Goal: Information Seeking & Learning: Learn about a topic

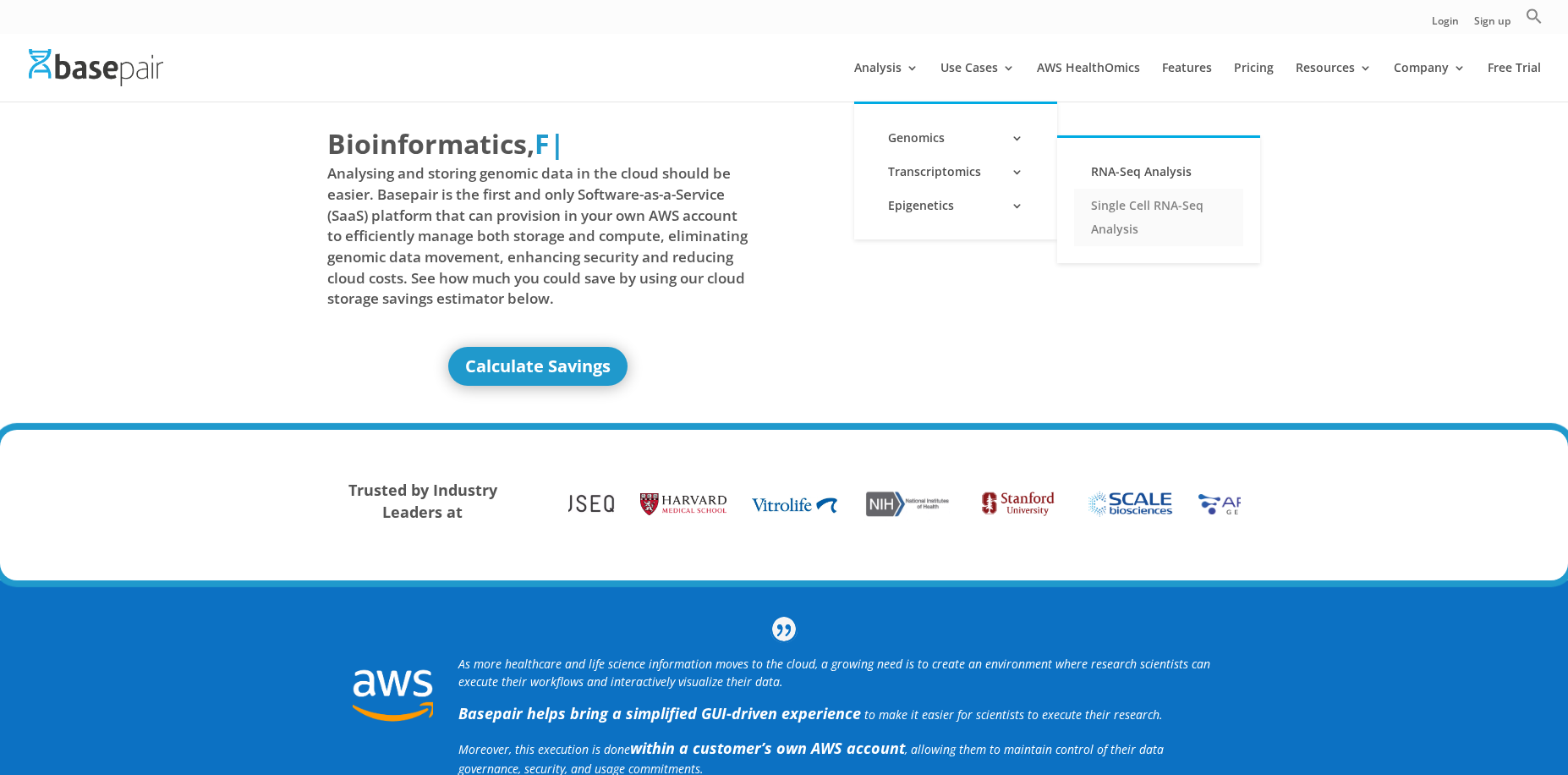
click at [1130, 198] on link "Single Cell RNA-Seq Analysis" at bounding box center [1158, 218] width 169 height 58
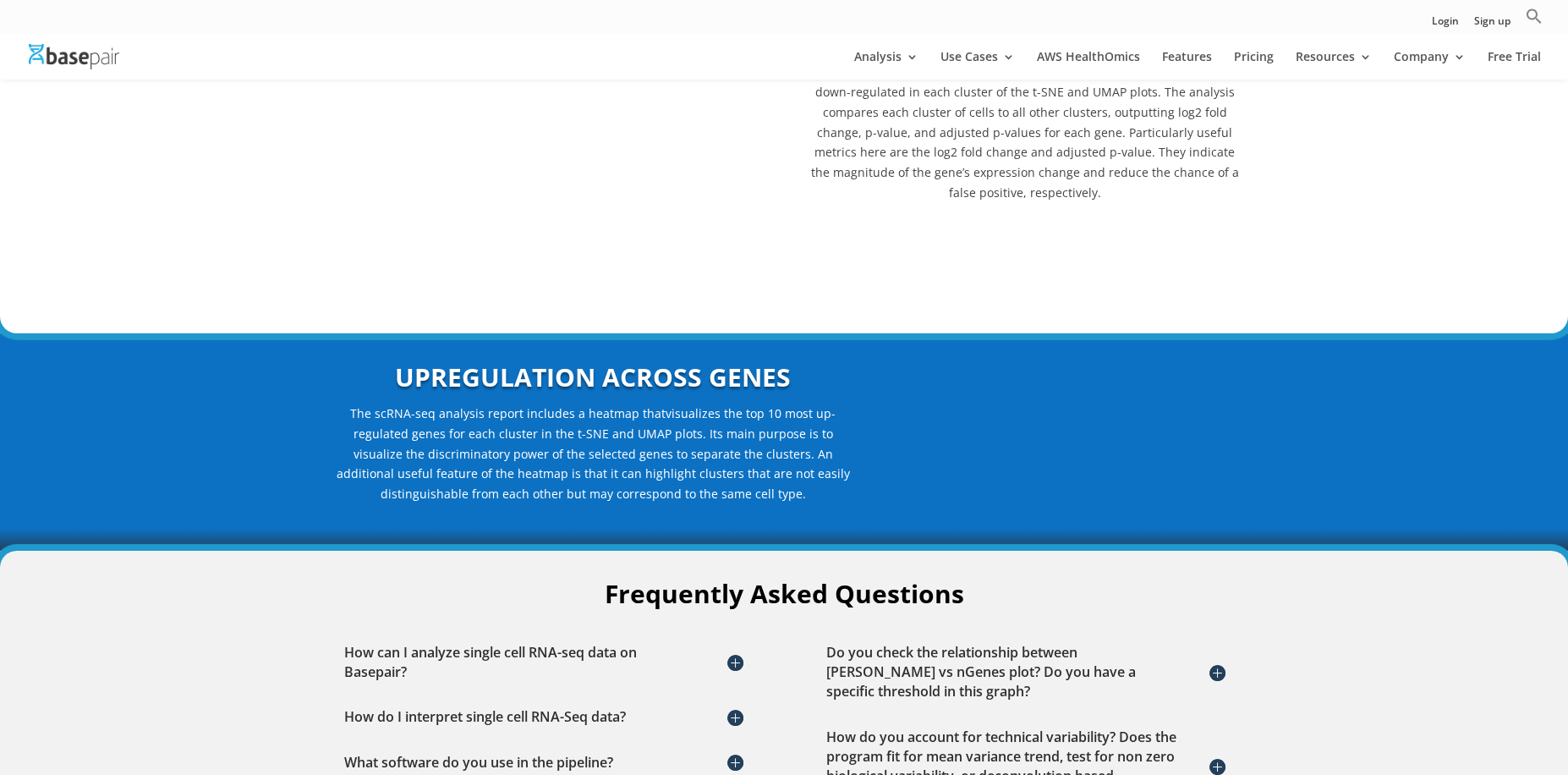
scroll to position [2228, 0]
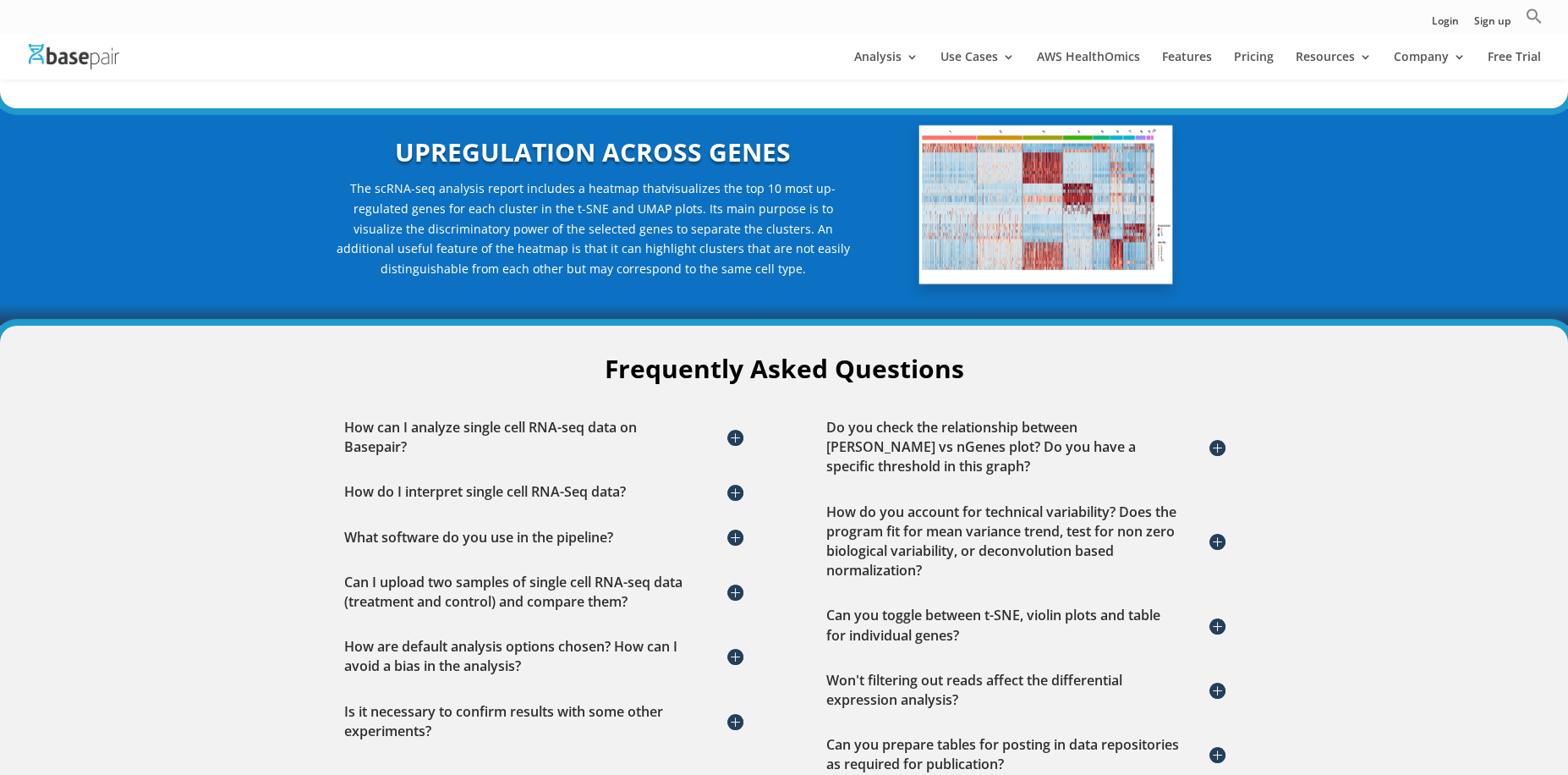
click at [731, 422] on h5 "How can I analyze single cell RNA-seq data on Basepair?" at bounding box center [543, 436] width 397 height 39
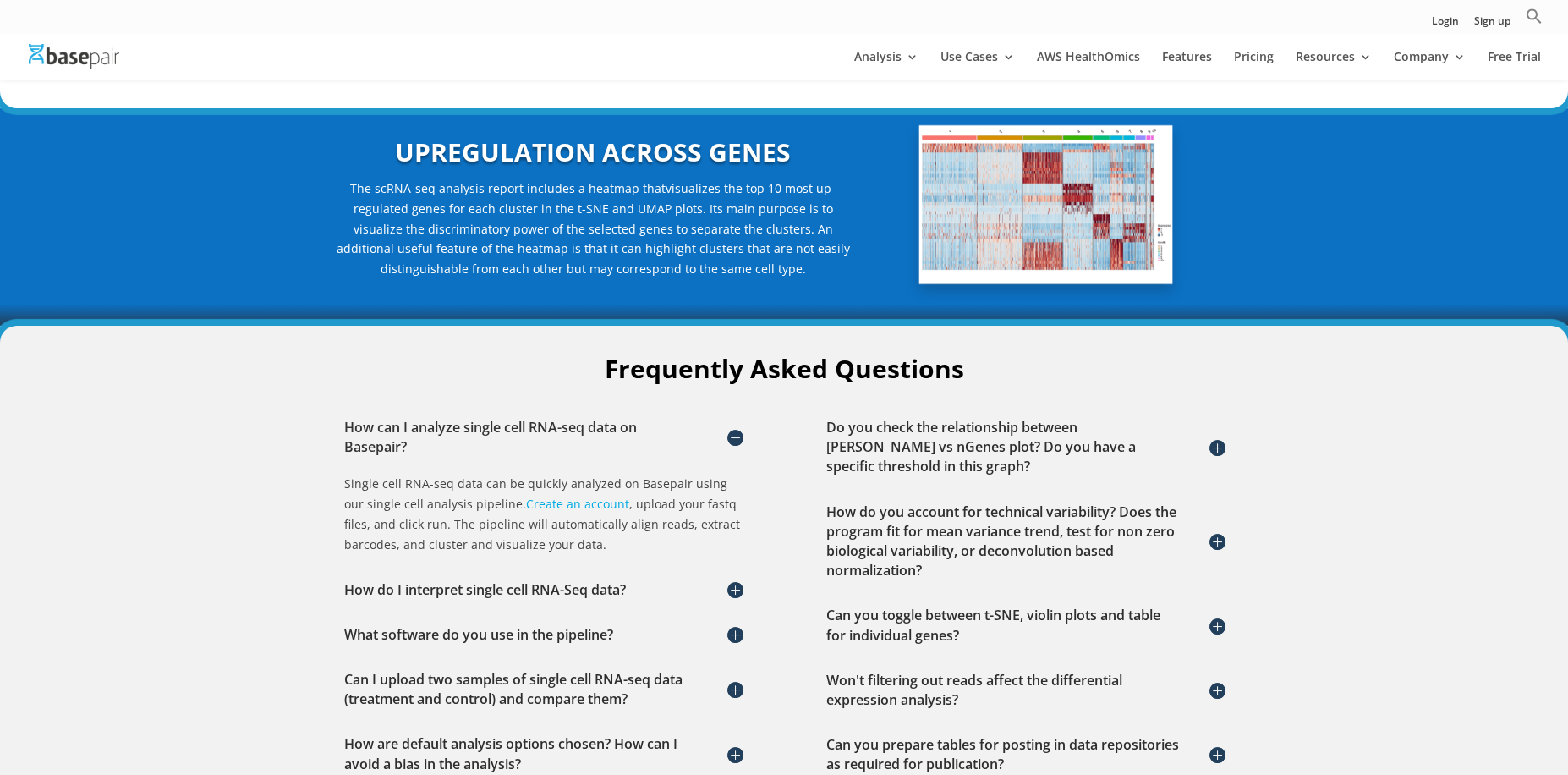
click at [737, 580] on h5 "How do I interpret single cell RNA-Seq data?" at bounding box center [543, 589] width 397 height 19
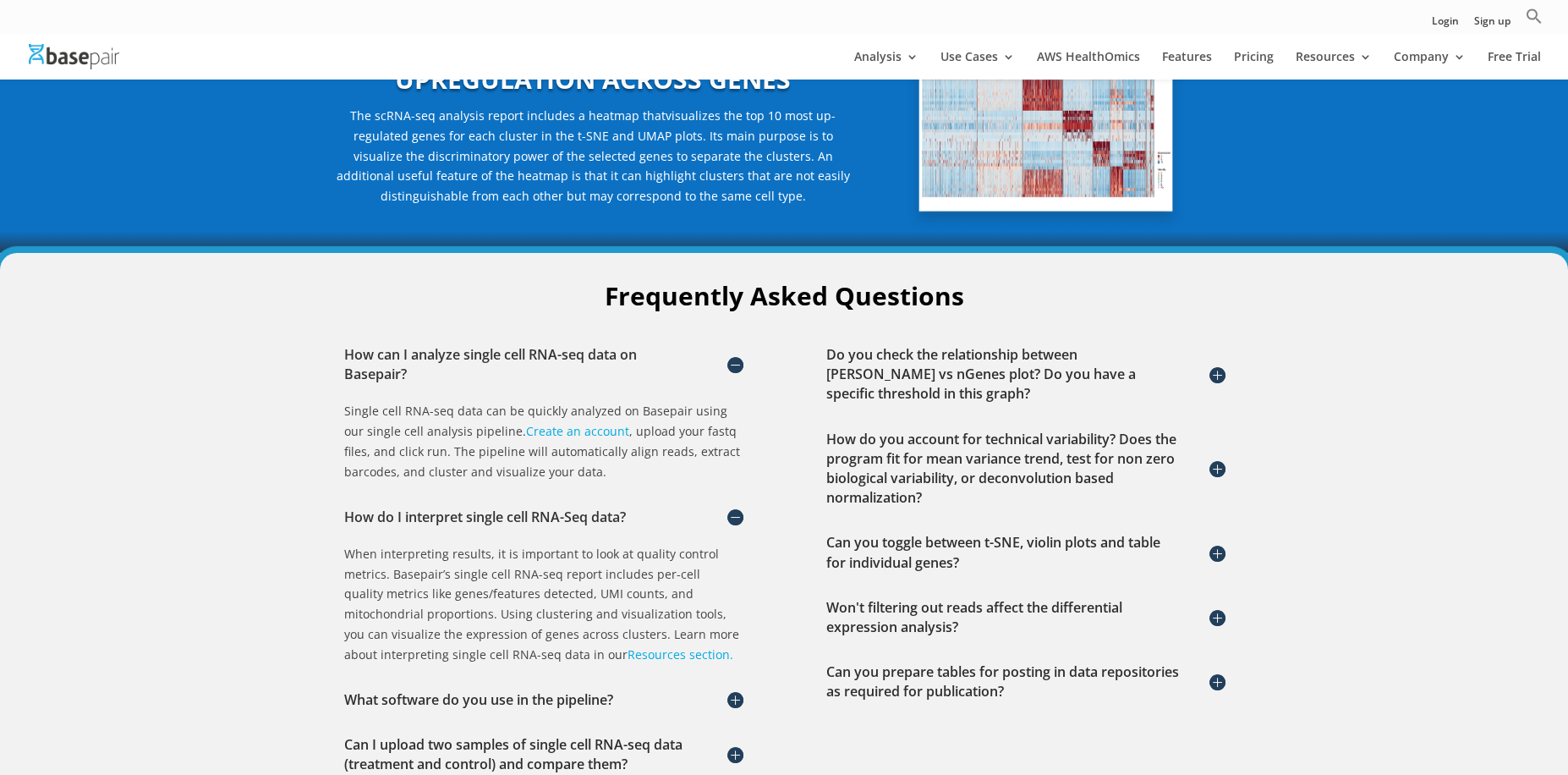
scroll to position [2301, 0]
